Goal: Task Accomplishment & Management: Complete application form

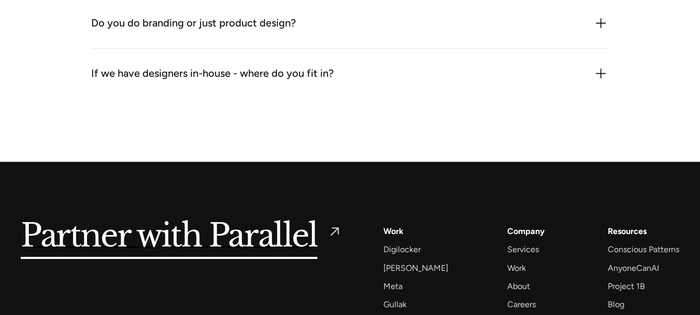
scroll to position [1606, 0]
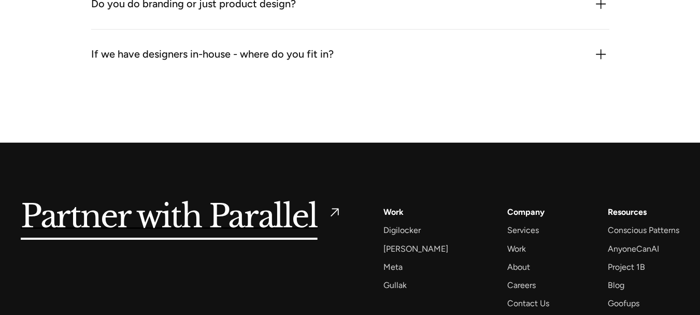
click at [324, 50] on div "If we have designers in-house - where do you fit in?" at bounding box center [212, 54] width 242 height 17
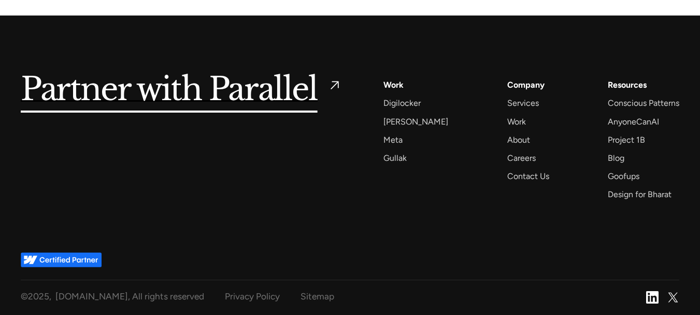
scroll to position [1789, 0]
click at [525, 176] on div "Contact Us" at bounding box center [528, 176] width 42 height 14
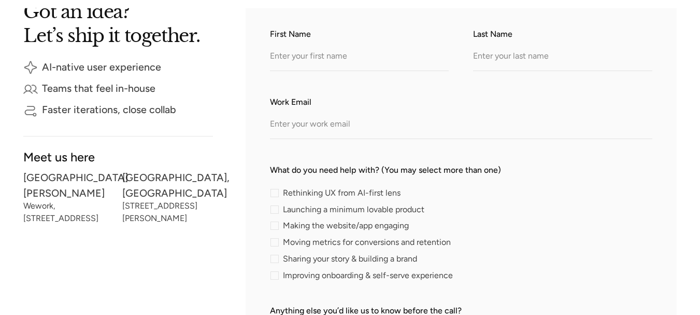
scroll to position [259, 0]
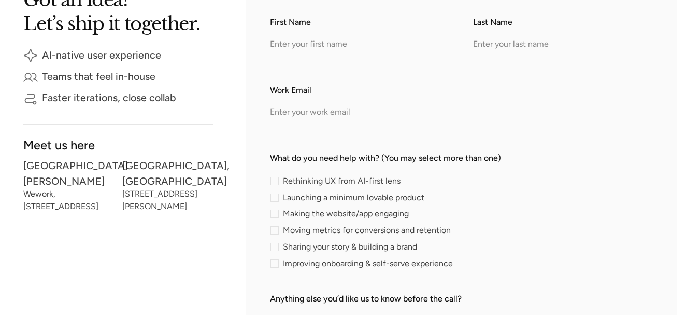
click at [349, 52] on input "First Name" at bounding box center [359, 45] width 179 height 28
type input "[PERSON_NAME]"
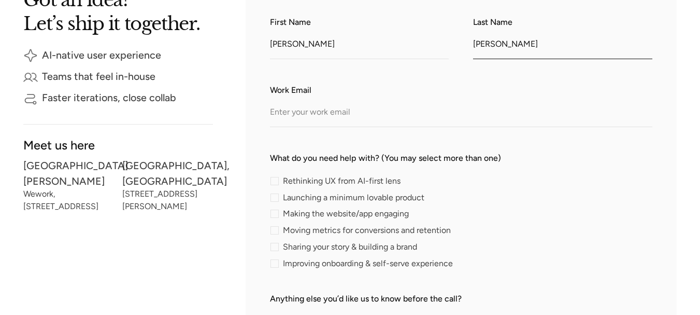
type input "[PERSON_NAME]"
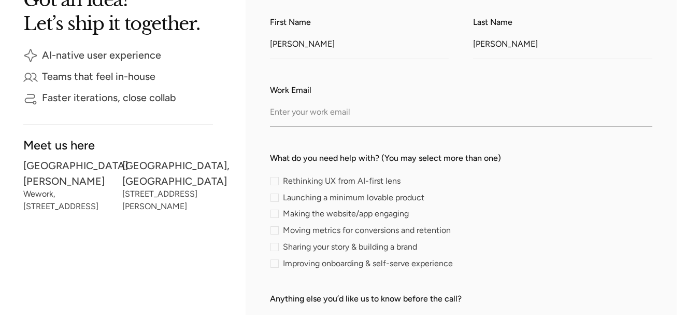
click at [339, 113] on input "Work Email" at bounding box center [461, 112] width 382 height 28
paste input "[EMAIL_ADDRESS][DOMAIN_NAME]"
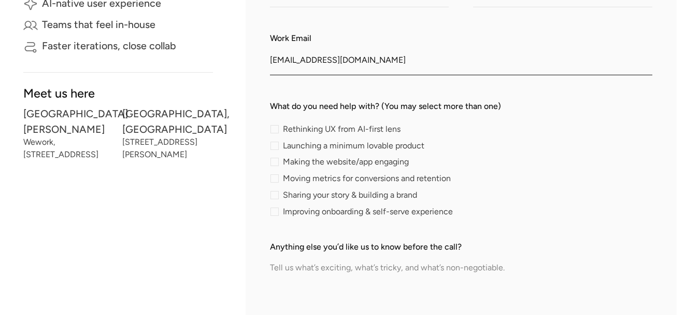
scroll to position [363, 0]
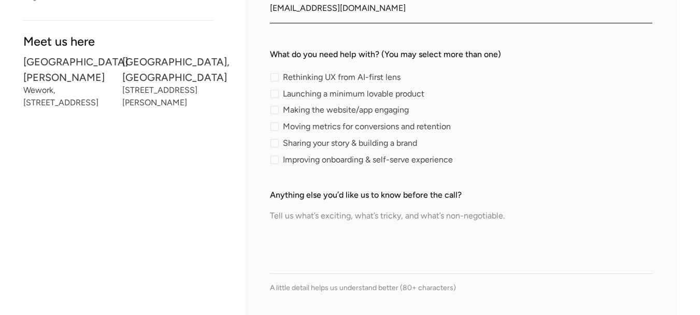
type input "[EMAIL_ADDRESS][DOMAIN_NAME]"
click at [309, 159] on span "Improving onboarding & self-serve experience" at bounding box center [368, 159] width 170 height 6
click at [277, 159] on input "Improving onboarding & self-serve experience" at bounding box center [273, 159] width 7 height 7
checkbox input "true"
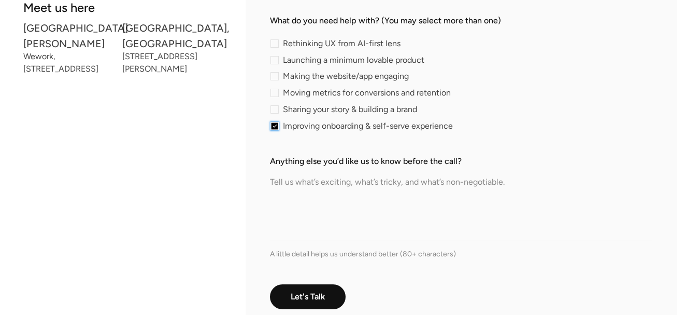
scroll to position [415, 0]
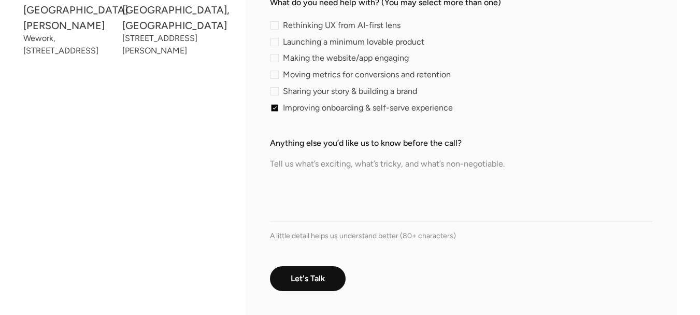
click at [340, 195] on textarea "Anything else you’d like us to know before the call?" at bounding box center [461, 185] width 382 height 73
click at [380, 189] on textarea "Anything else you’d like us to know before the call?" at bounding box center [461, 185] width 382 height 73
paste textarea "Accurate Reference # (please include in replies): 448265846 Hello, Accurate Bac…"
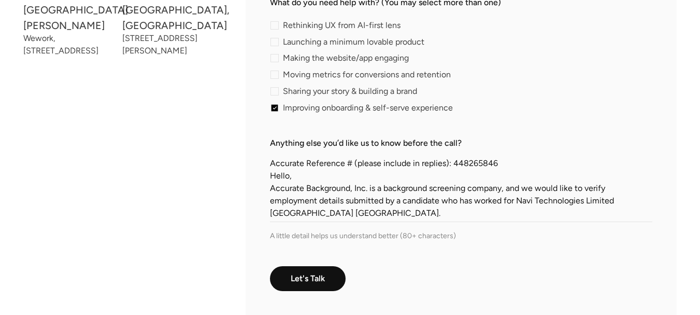
scroll to position [0, 0]
click at [488, 160] on textarea "Accurate Reference # (please include in replies): 448265846 Hello, Accurate Bac…" at bounding box center [461, 185] width 382 height 73
click at [467, 168] on textarea "Accurate Reference # (please include in replies): 448265846 Hello, Accurate Bac…" at bounding box center [461, 185] width 382 height 73
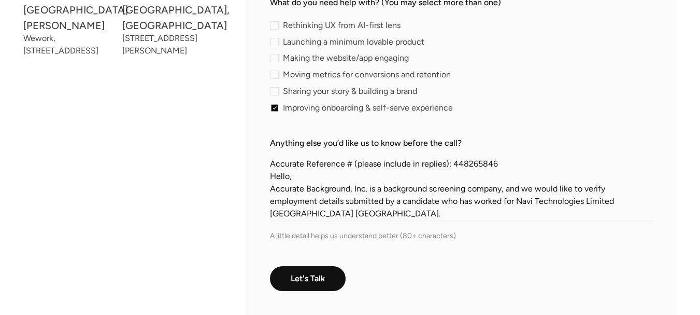
drag, startPoint x: 450, startPoint y: 164, endPoint x: 483, endPoint y: 165, distance: 33.2
click at [483, 165] on textarea "Accurate Reference # (please include in replies): 448265846 Hello, Accurate Bac…" at bounding box center [461, 185] width 382 height 73
click at [500, 165] on textarea "Accurate Reference # (please include in replies): 448265846 Hello, Accurate Bac…" at bounding box center [461, 185] width 382 height 73
paste textarea "446035075"
click at [516, 202] on textarea "Accurate Reference # (please include in replies): 446035075 Hello, Accurate Bac…" at bounding box center [461, 185] width 382 height 73
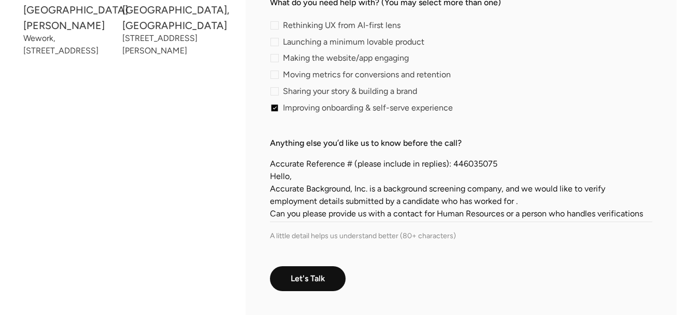
paste textarea "Parallel UX Studio"
paste textarea "Indira Nagar"
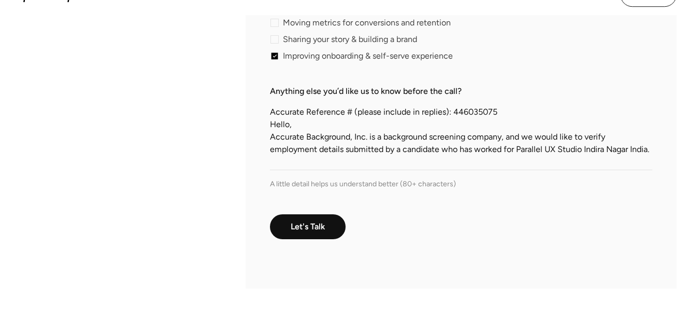
scroll to position [415, 0]
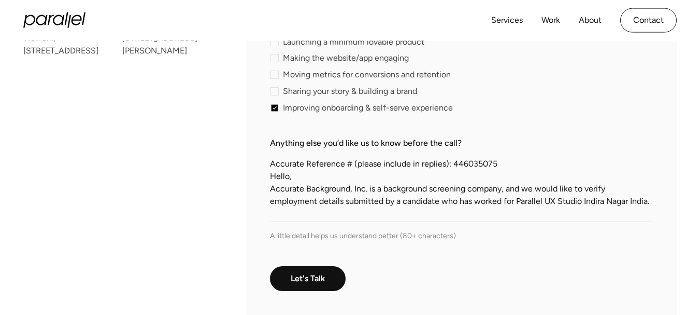
click at [273, 167] on textarea "Accurate Reference # (please include in replies): 446035075 Hello, Accurate Bac…" at bounding box center [461, 185] width 382 height 73
paste textarea "Employment Verification Request: 448265846"
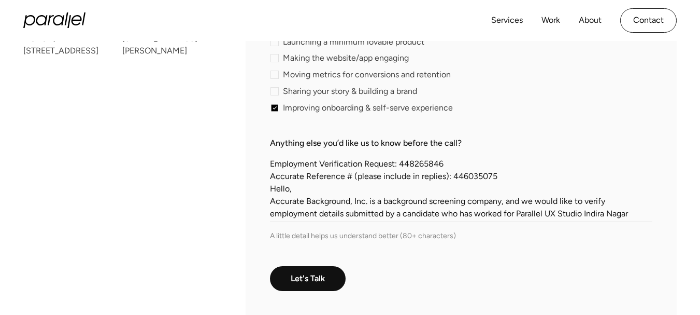
drag, startPoint x: 451, startPoint y: 165, endPoint x: 398, endPoint y: 162, distance: 53.0
click at [398, 162] on textarea "Employment Verification Request: 448265846 Accurate Reference # (please include…" at bounding box center [461, 185] width 382 height 73
click at [400, 164] on textarea "Employment Verification Request: 448265846 Accurate Reference # (please include…" at bounding box center [461, 185] width 382 height 73
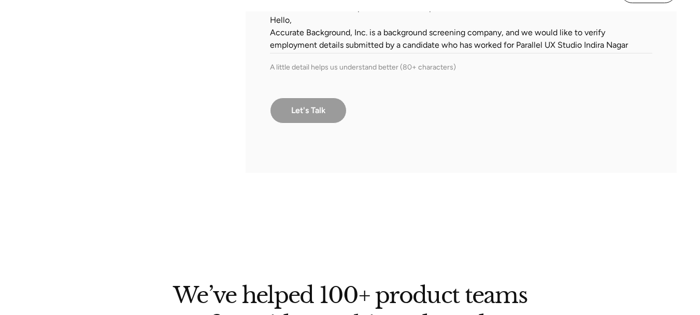
scroll to position [570, 0]
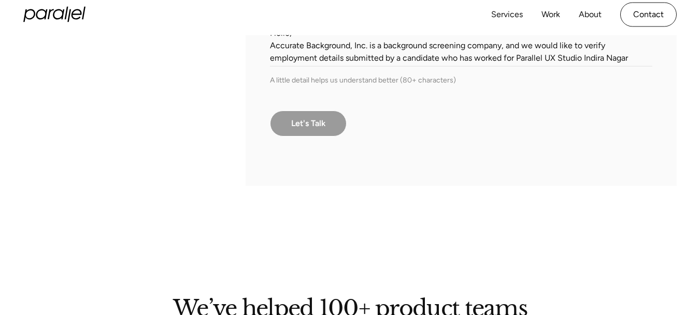
type textarea "Employment Verification Request: 446035075 Accurate Reference # (please include…"
click at [318, 118] on input "Let's Talk" at bounding box center [308, 123] width 77 height 26
type input "Please wait..."
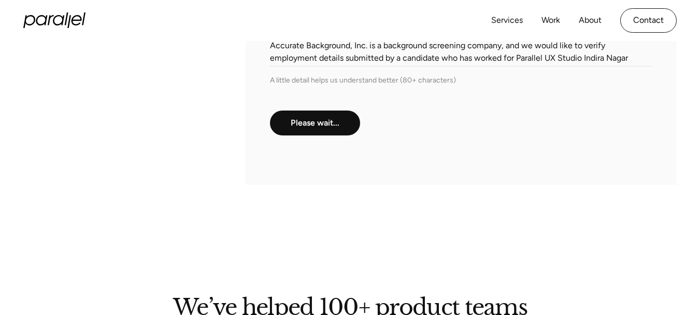
click at [634, 64] on textarea "Employment Verification Request: 446035075 Accurate Reference # (please include…" at bounding box center [461, 30] width 382 height 73
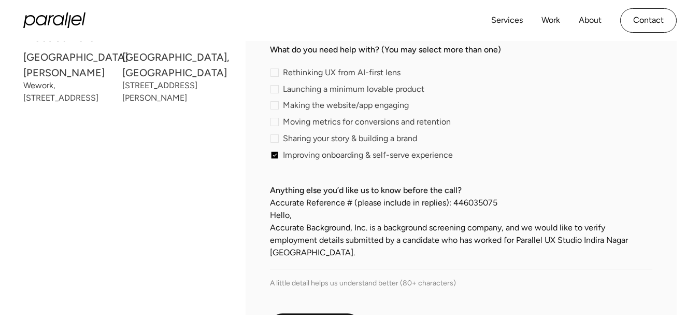
scroll to position [363, 0]
